Goal: Task Accomplishment & Management: Complete application form

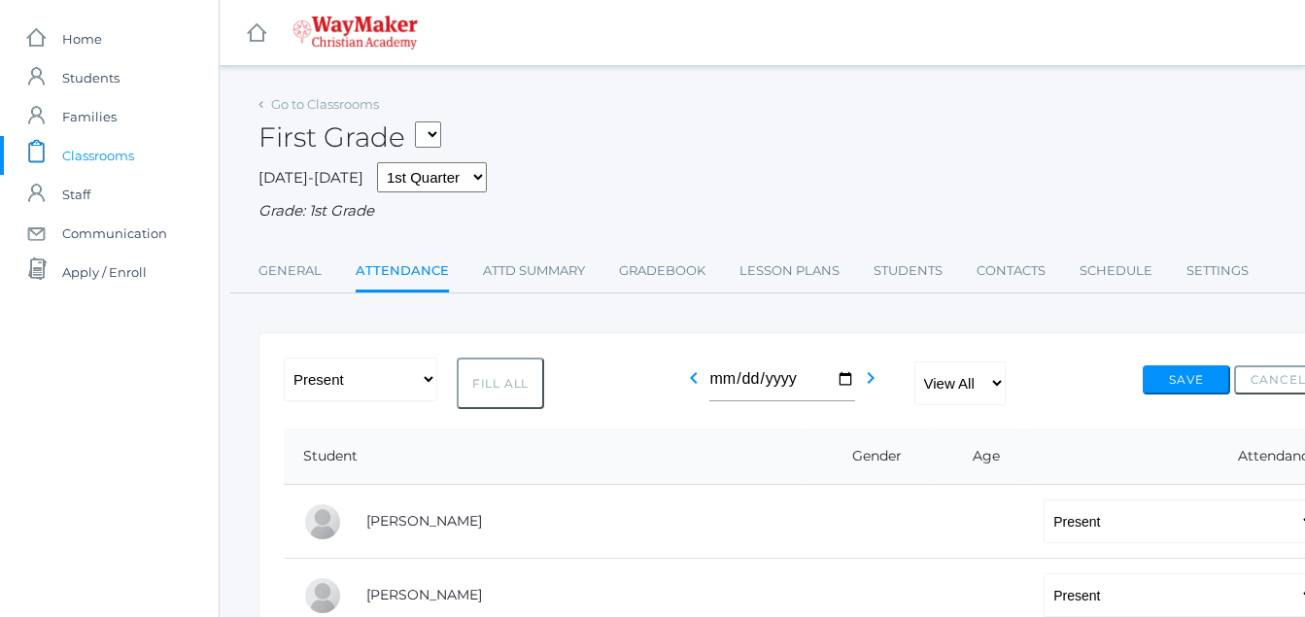
select select "P"
select select "AE"
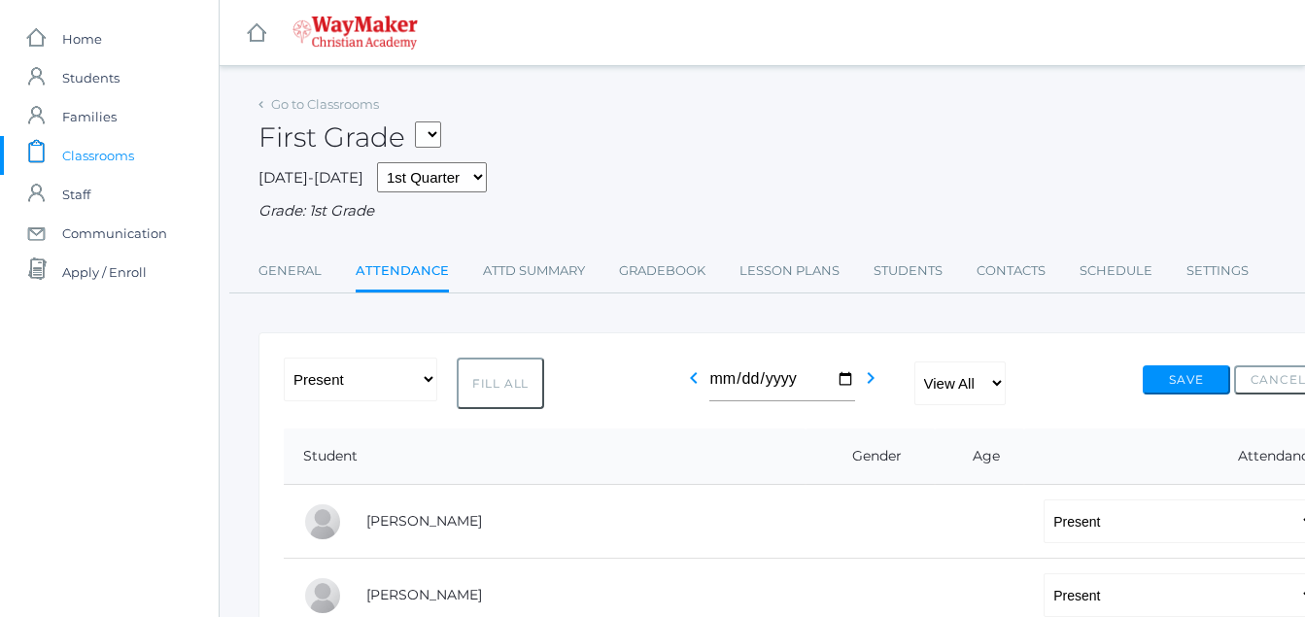
select select "P"
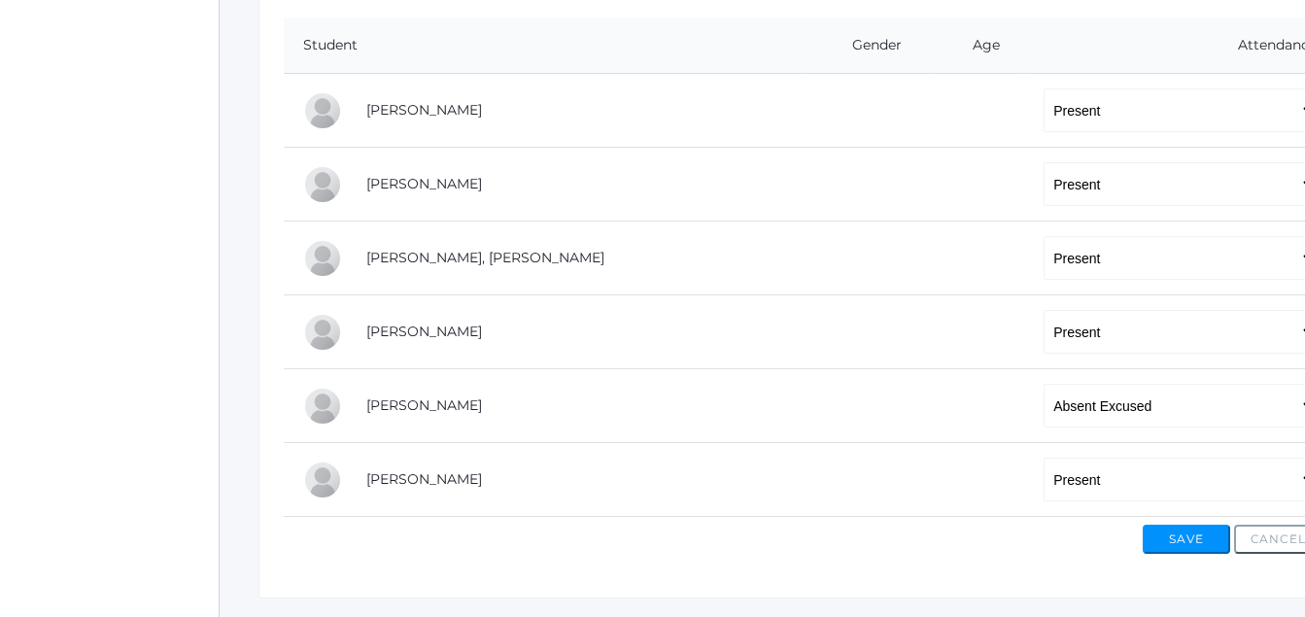
click at [1197, 541] on button "Save" at bounding box center [1185, 539] width 87 height 29
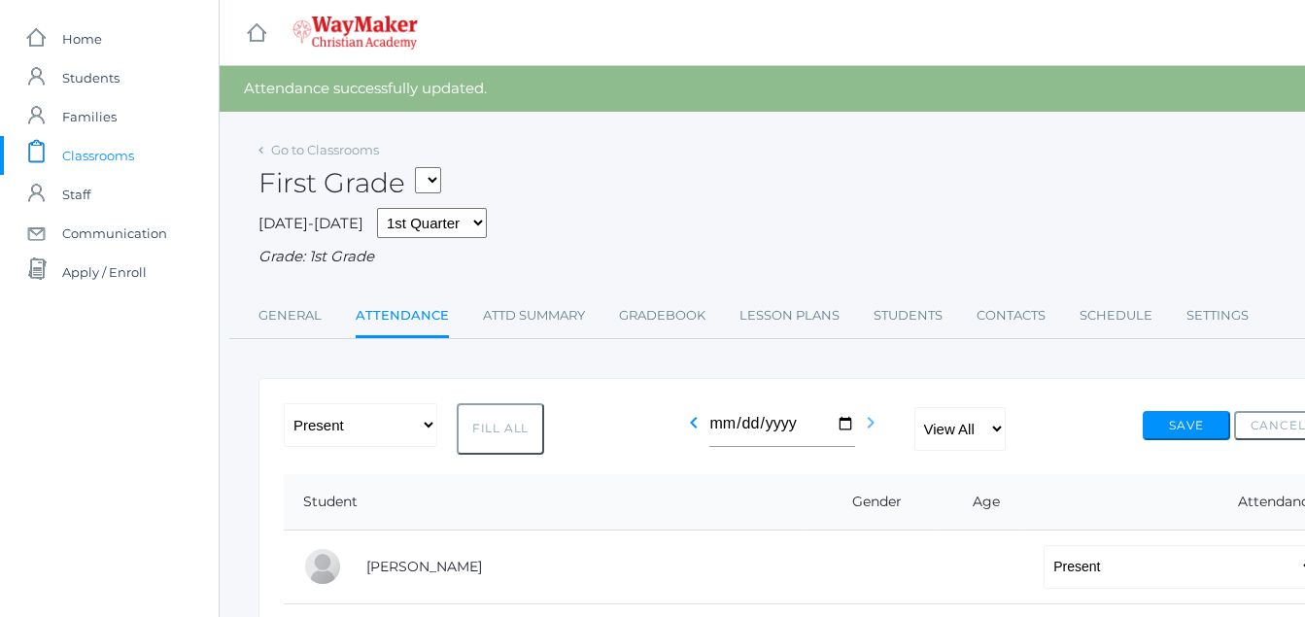
click at [877, 423] on icon "chevron_right" at bounding box center [870, 422] width 23 height 23
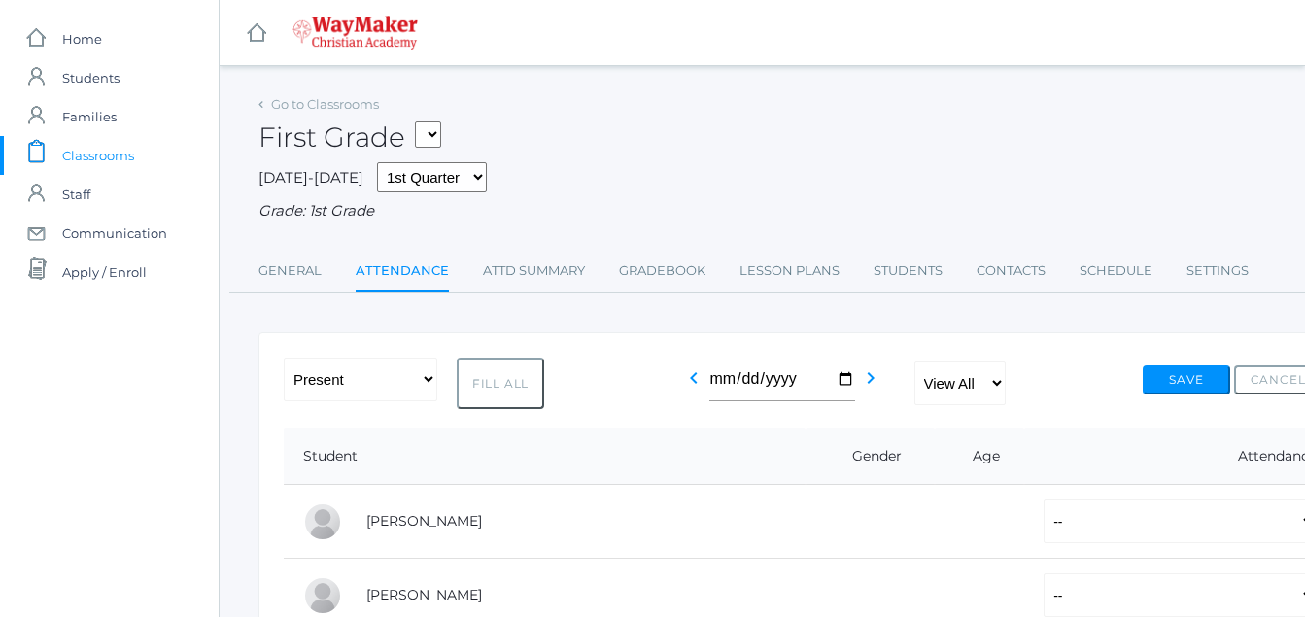
click at [517, 382] on button "Fill All" at bounding box center [500, 382] width 87 height 51
select select "P"
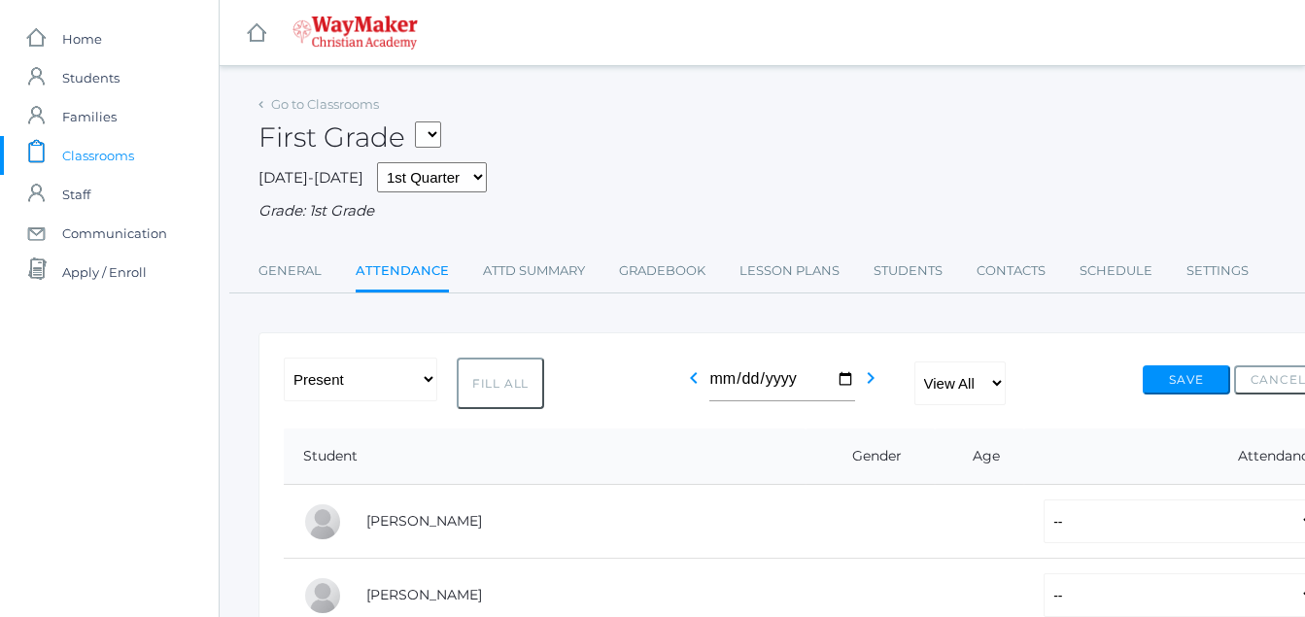
select select "P"
click at [542, 360] on div "-- Present Tardy Excused Tardy Unexcused Absent Excused Absent Unexcused Fill A…" at bounding box center [802, 382] width 1037 height 51
click at [495, 391] on button "Fill All" at bounding box center [500, 382] width 87 height 51
click at [527, 365] on button "Fill All" at bounding box center [500, 382] width 87 height 51
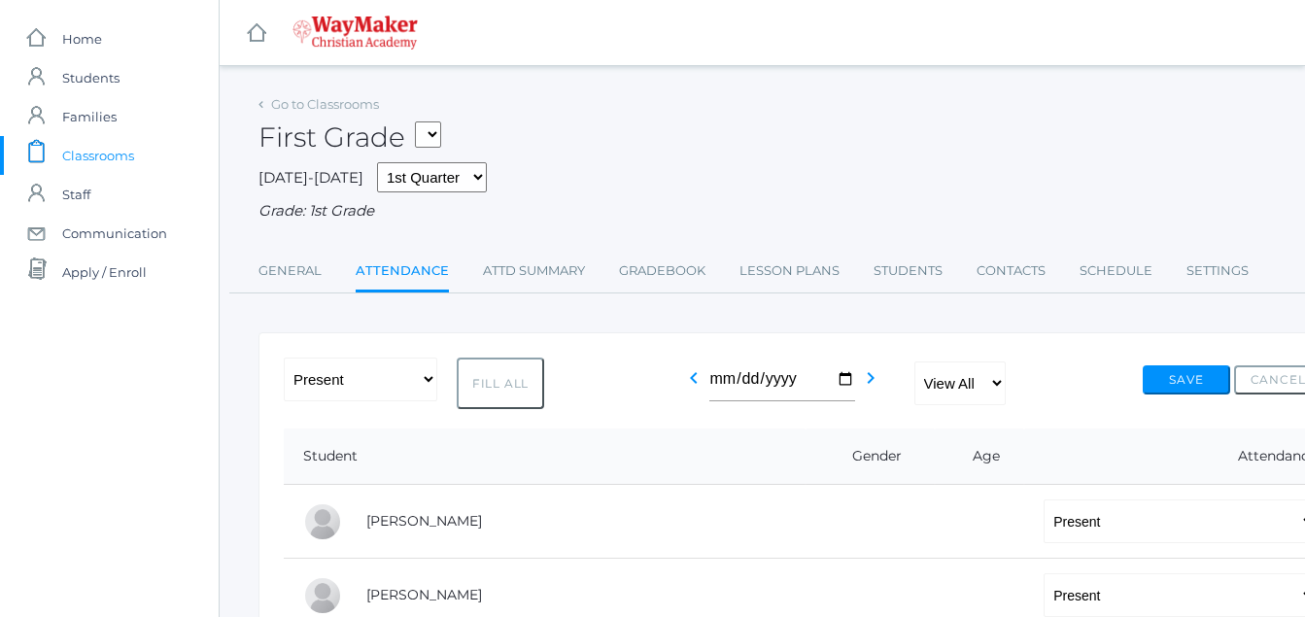
click at [504, 365] on button "Fill All" at bounding box center [500, 382] width 87 height 51
click at [1181, 382] on button "Save" at bounding box center [1185, 379] width 87 height 29
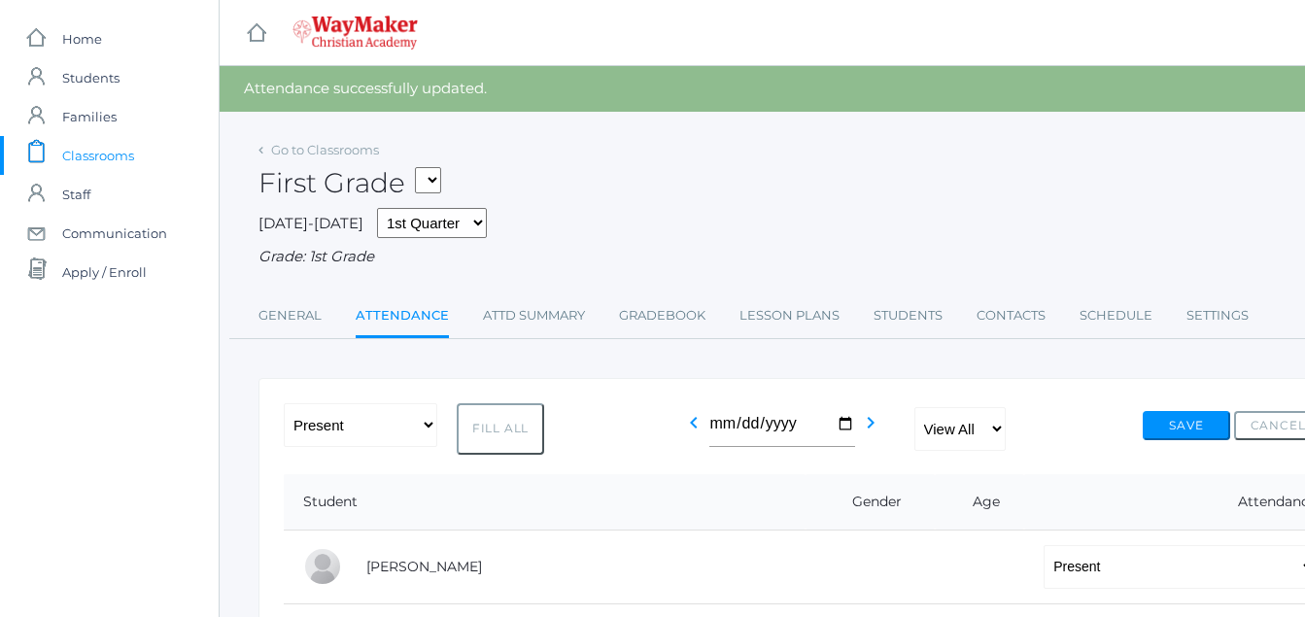
drag, startPoint x: 0, startPoint y: 0, endPoint x: 819, endPoint y: 167, distance: 835.8
click at [819, 167] on div "First Grade 01ELEM - Writing 1 1st Grade 01ELEM - Science 1 1st Grade 01ELEM - …" at bounding box center [802, 172] width 1088 height 72
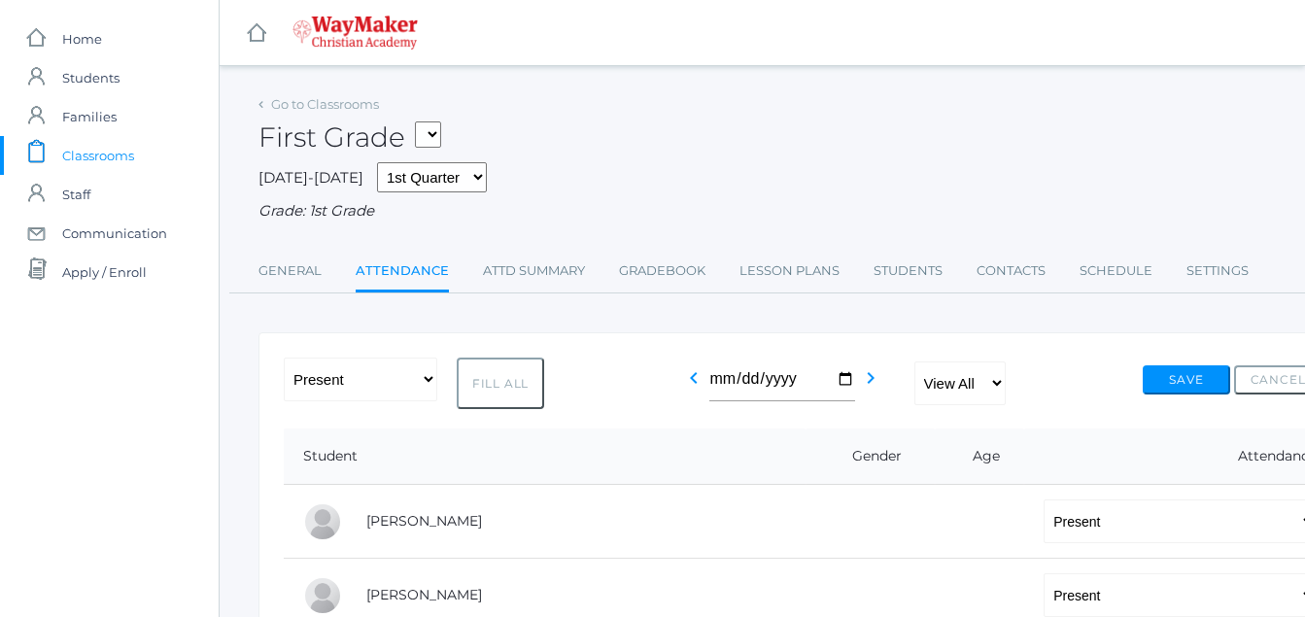
click at [122, 153] on span "Classrooms" at bounding box center [98, 155] width 72 height 39
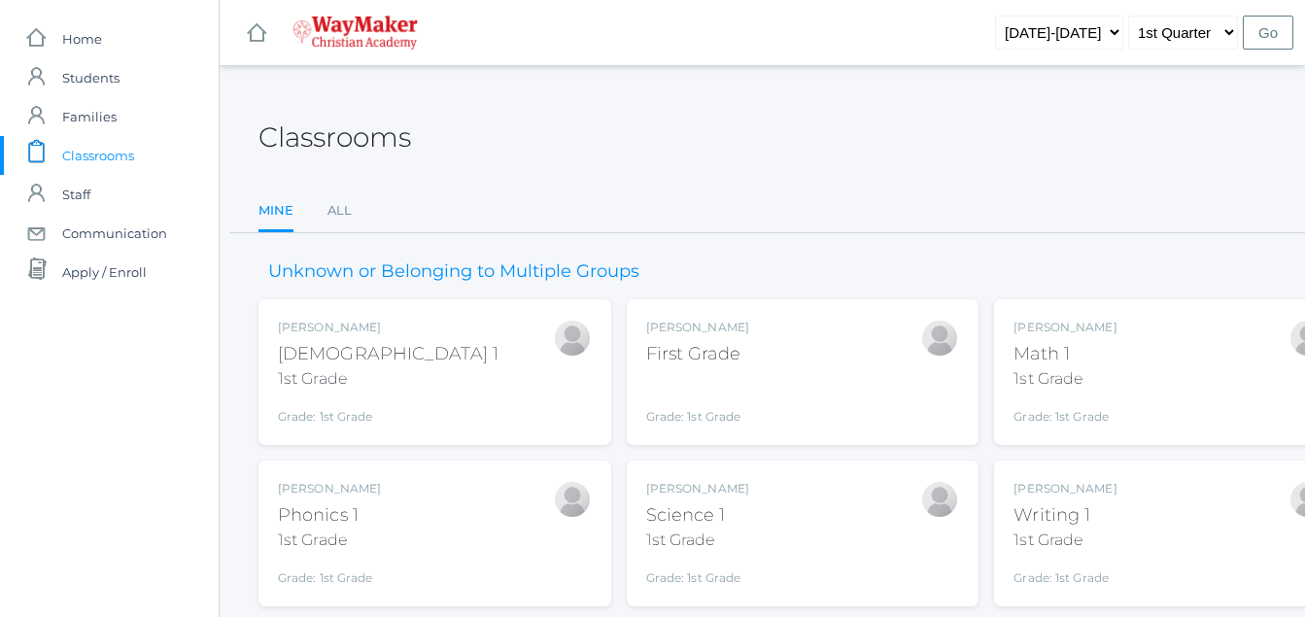
click at [122, 153] on span "Classrooms" at bounding box center [98, 155] width 72 height 39
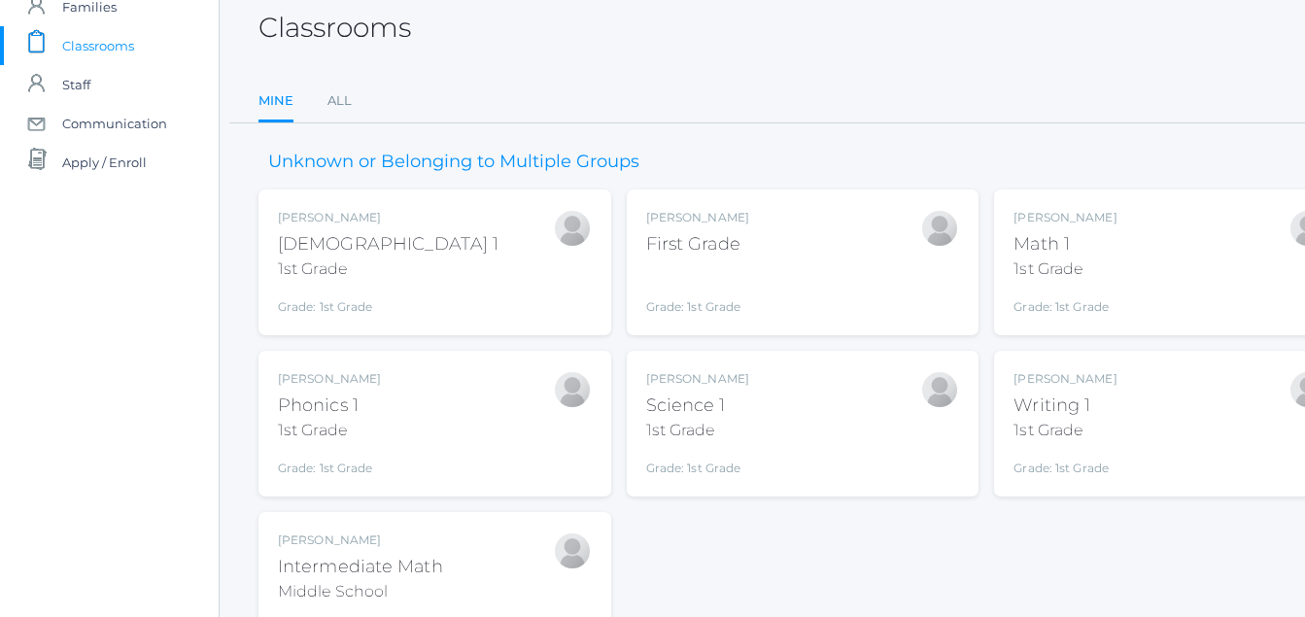
scroll to position [221, 0]
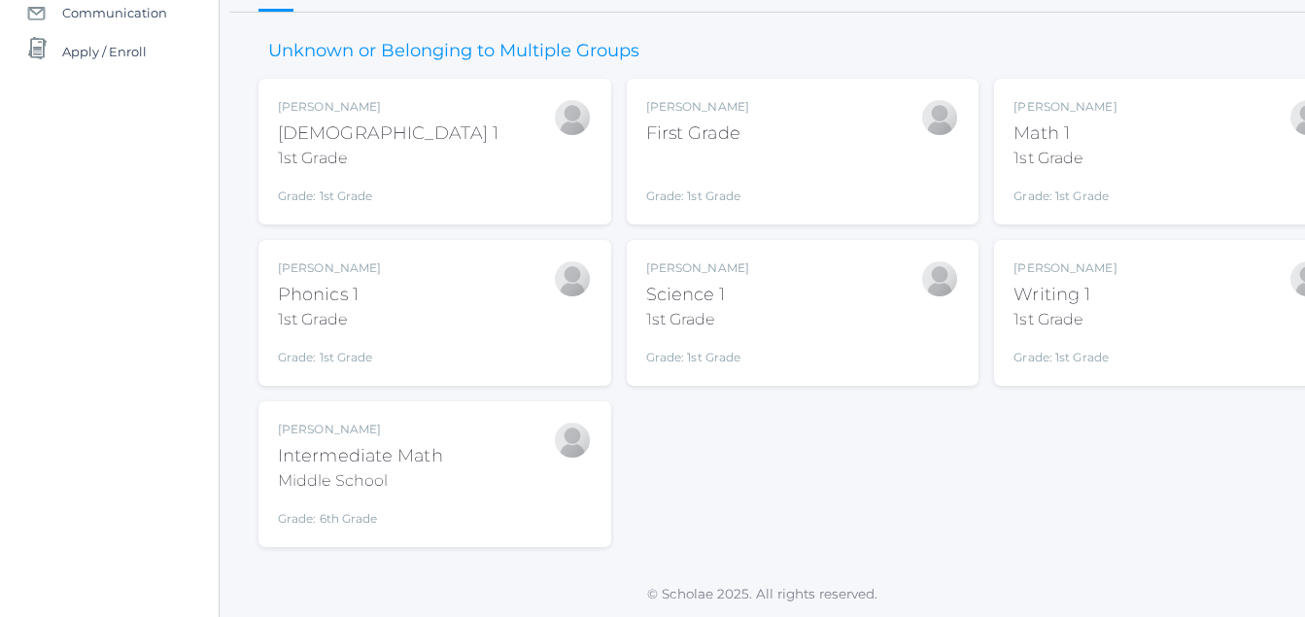
click at [346, 477] on div "Middle School" at bounding box center [360, 480] width 165 height 23
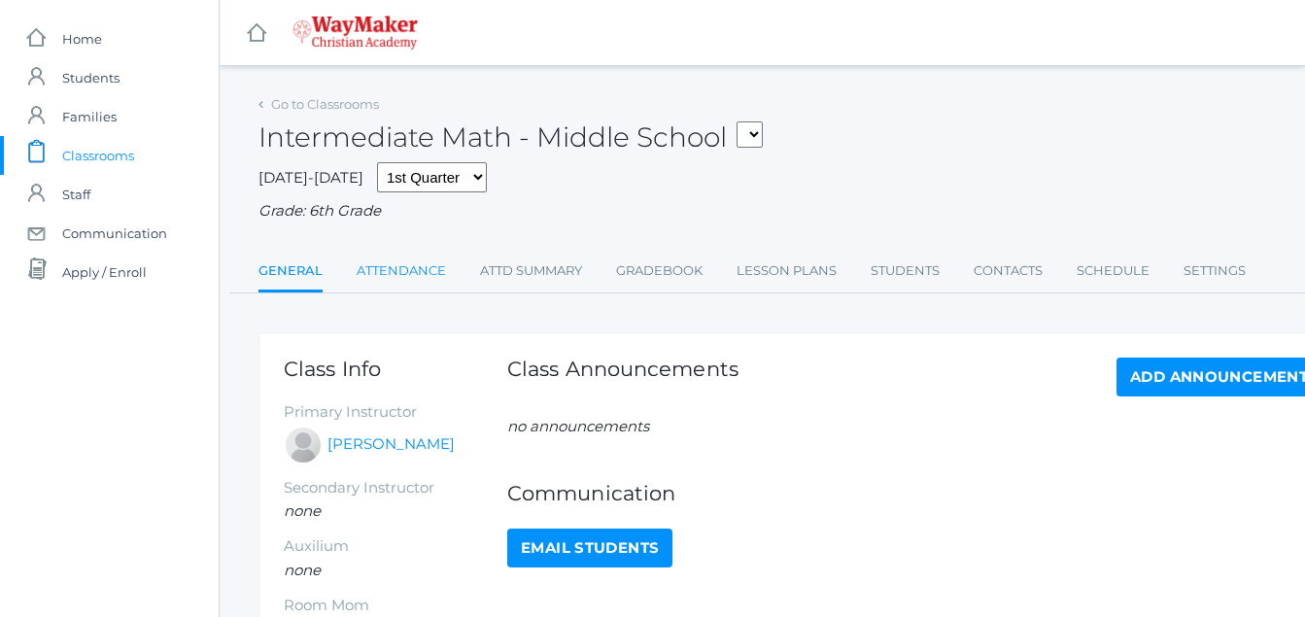
click at [407, 280] on link "Attendance" at bounding box center [401, 271] width 89 height 39
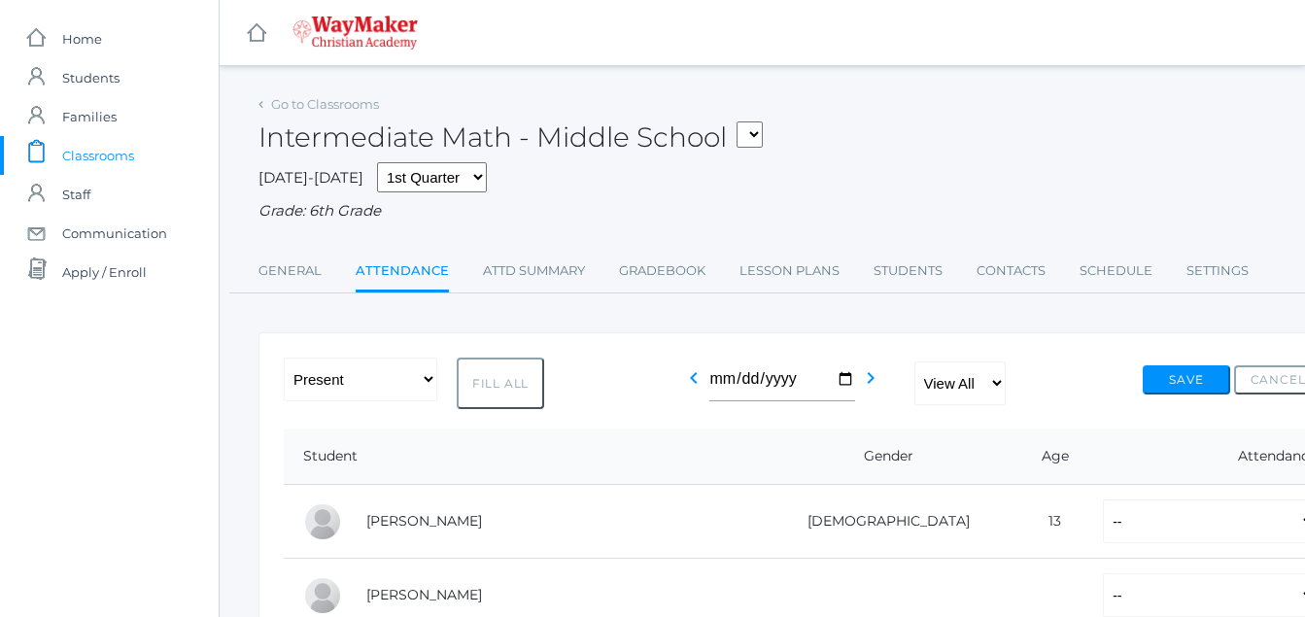
click at [504, 391] on button "Fill All" at bounding box center [500, 382] width 87 height 51
select select "P"
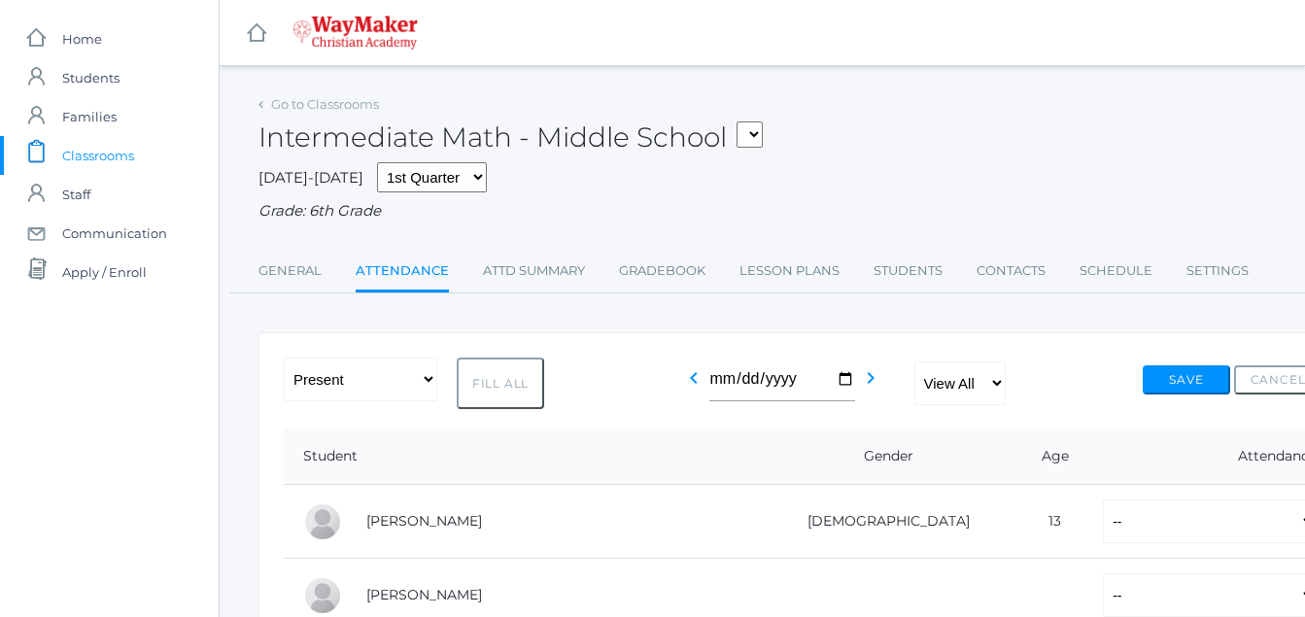
select select "P"
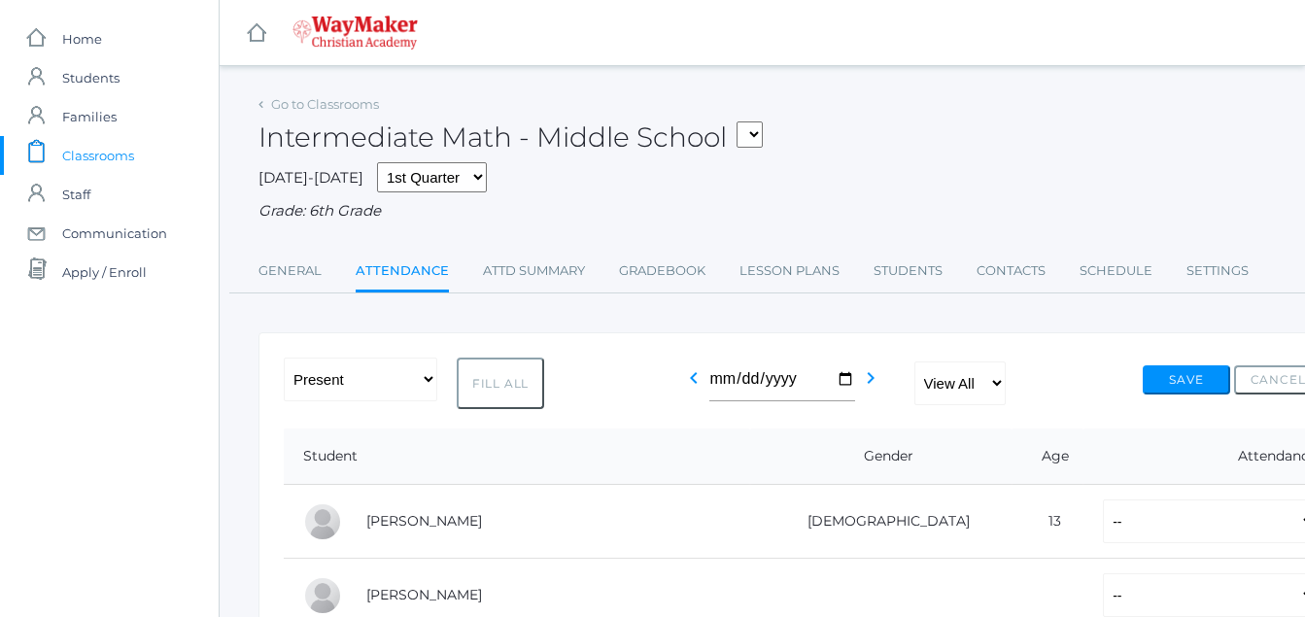
select select "P"
click at [1199, 377] on button "Save" at bounding box center [1185, 379] width 87 height 29
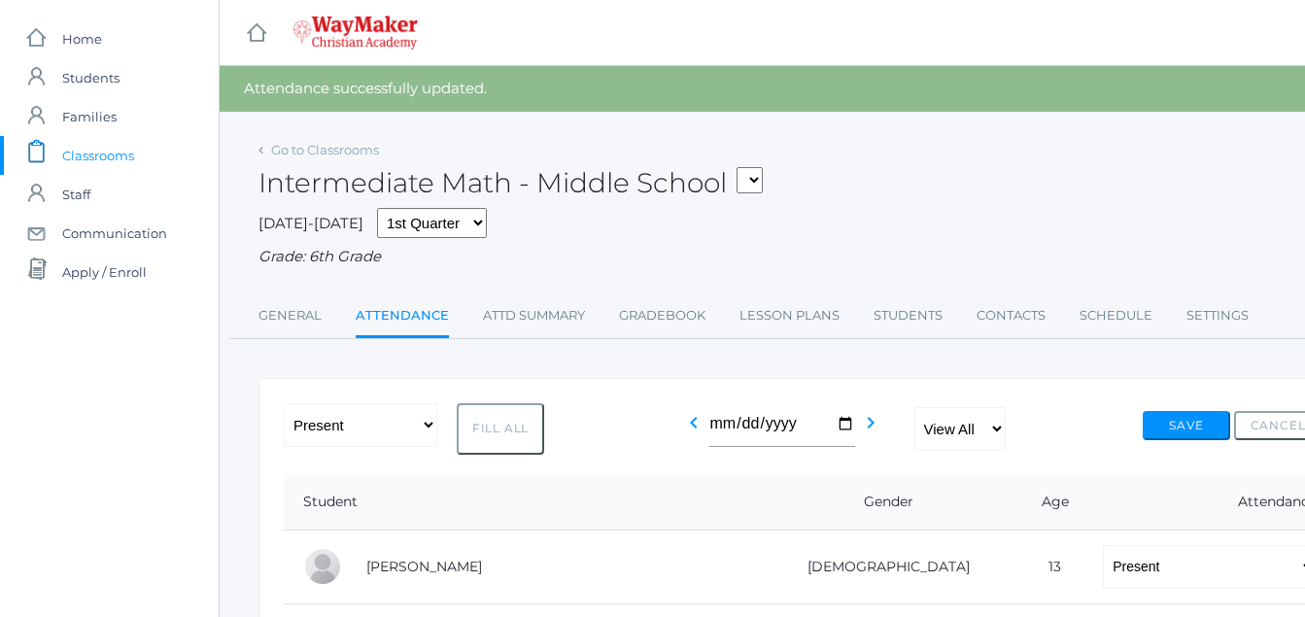
click at [98, 160] on span "Classrooms" at bounding box center [98, 155] width 72 height 39
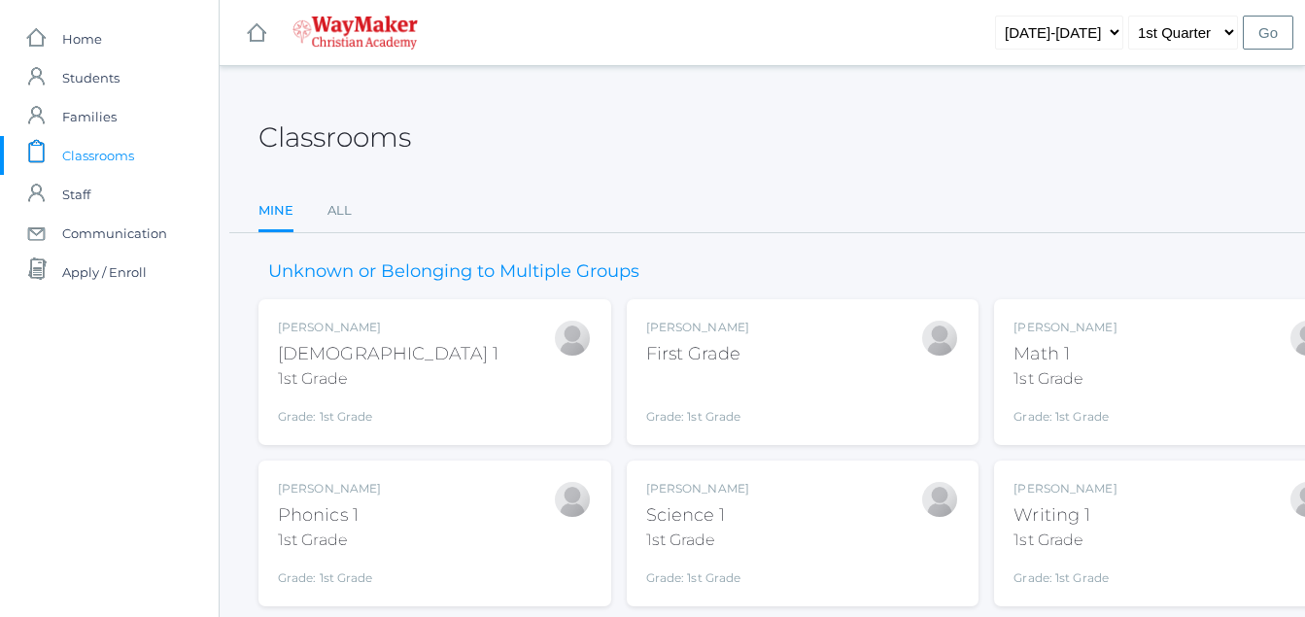
click at [663, 362] on div "First Grade" at bounding box center [697, 354] width 103 height 26
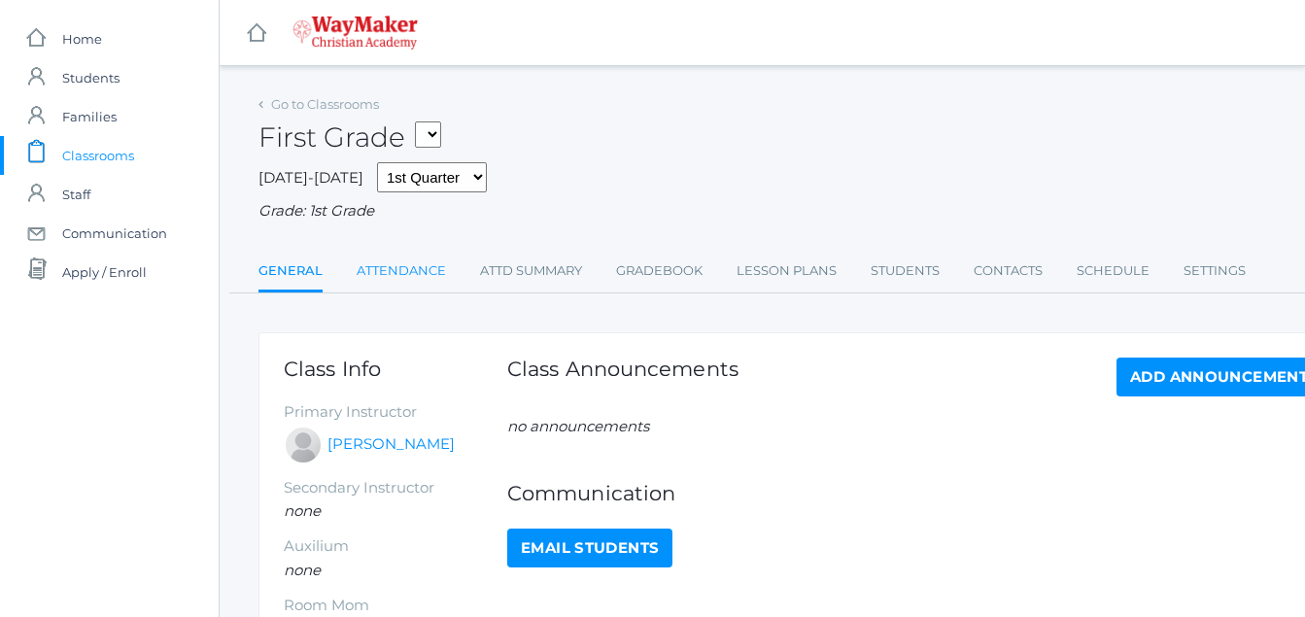
click at [402, 288] on link "Attendance" at bounding box center [401, 271] width 89 height 39
